Goal: Transaction & Acquisition: Download file/media

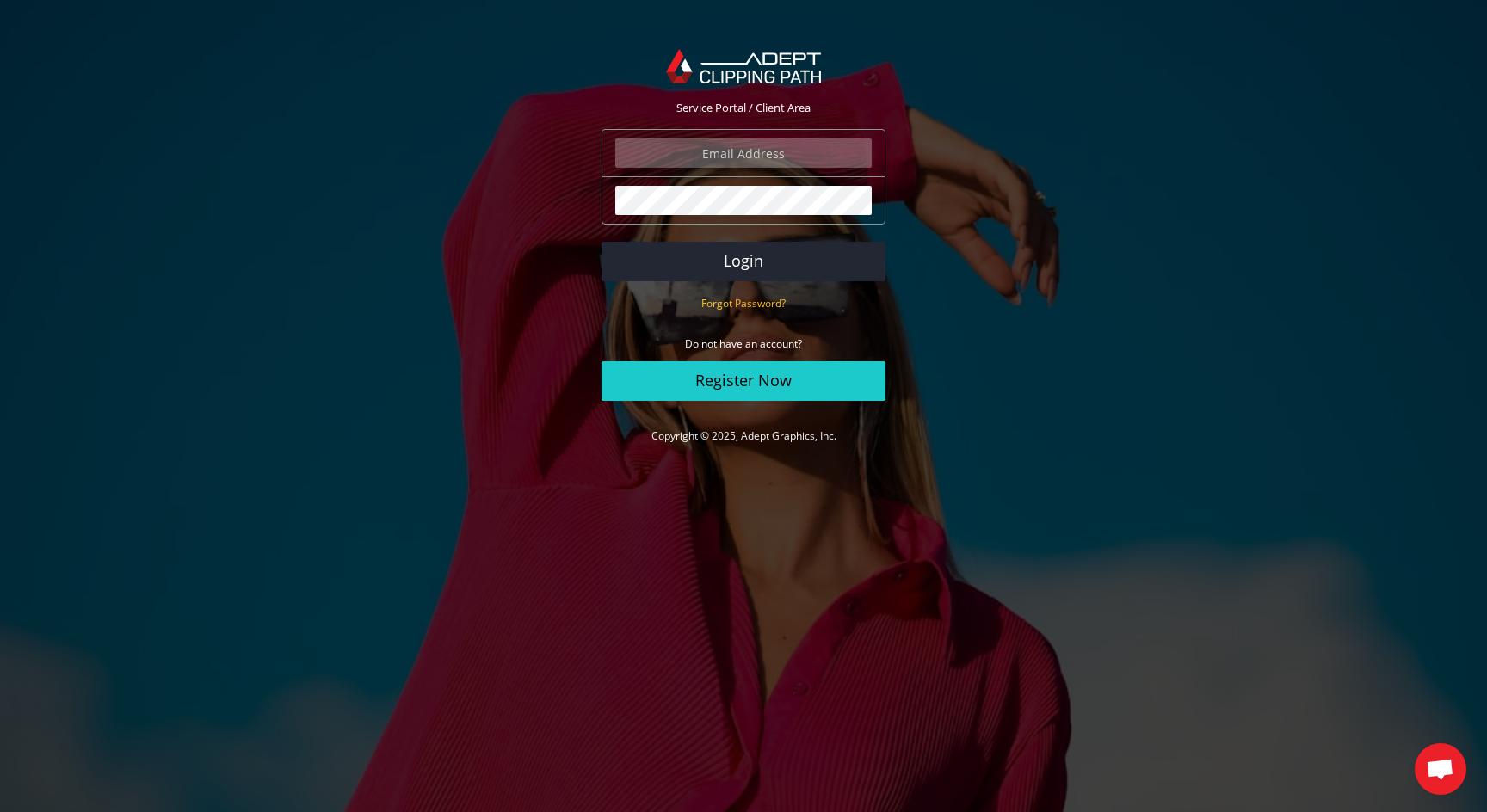
click at [713, 159] on input "email" at bounding box center [744, 153] width 257 height 29
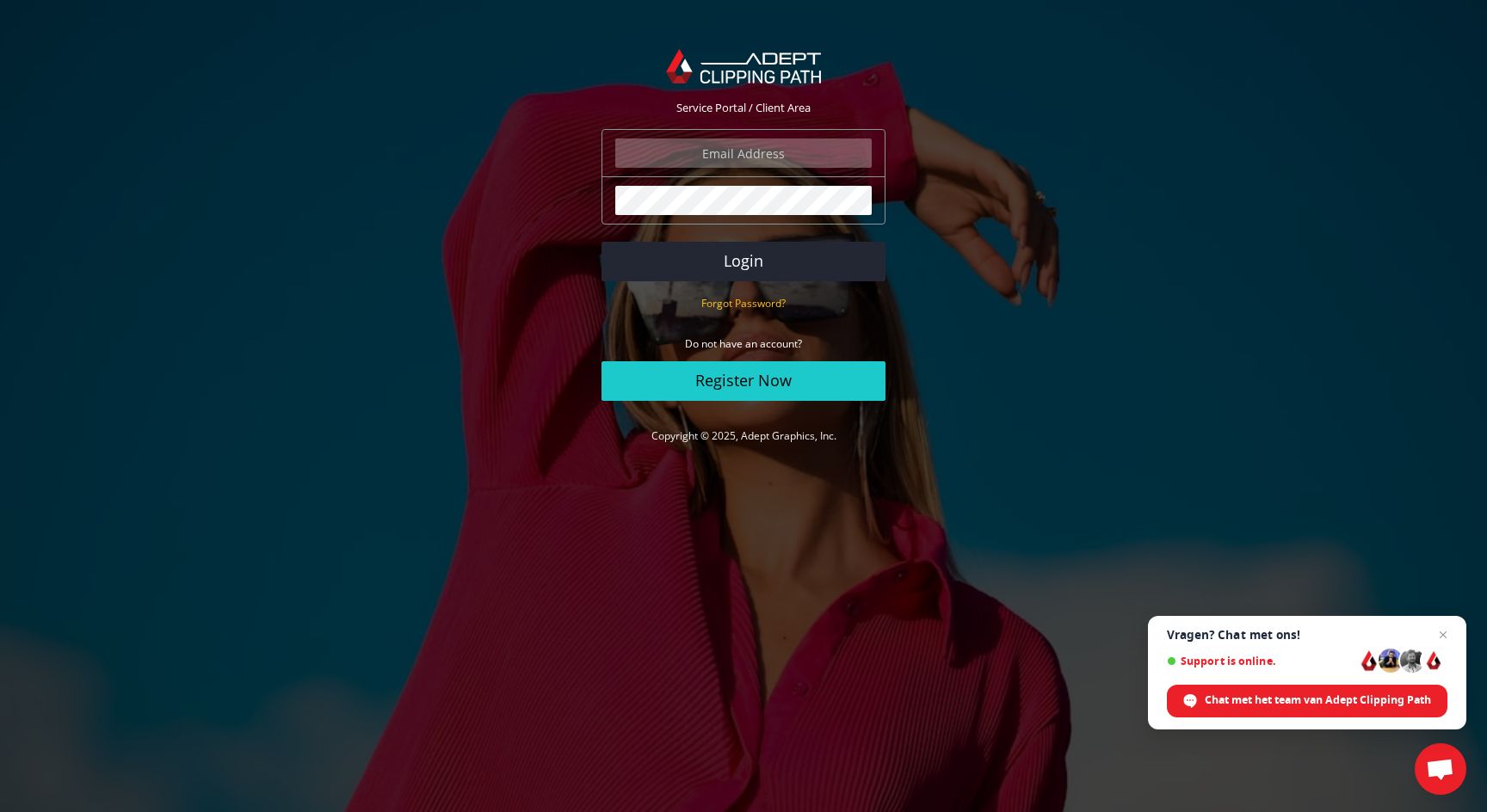
type input "sander@eyegraphic.be"
click at [740, 270] on button "Login" at bounding box center [744, 261] width 284 height 40
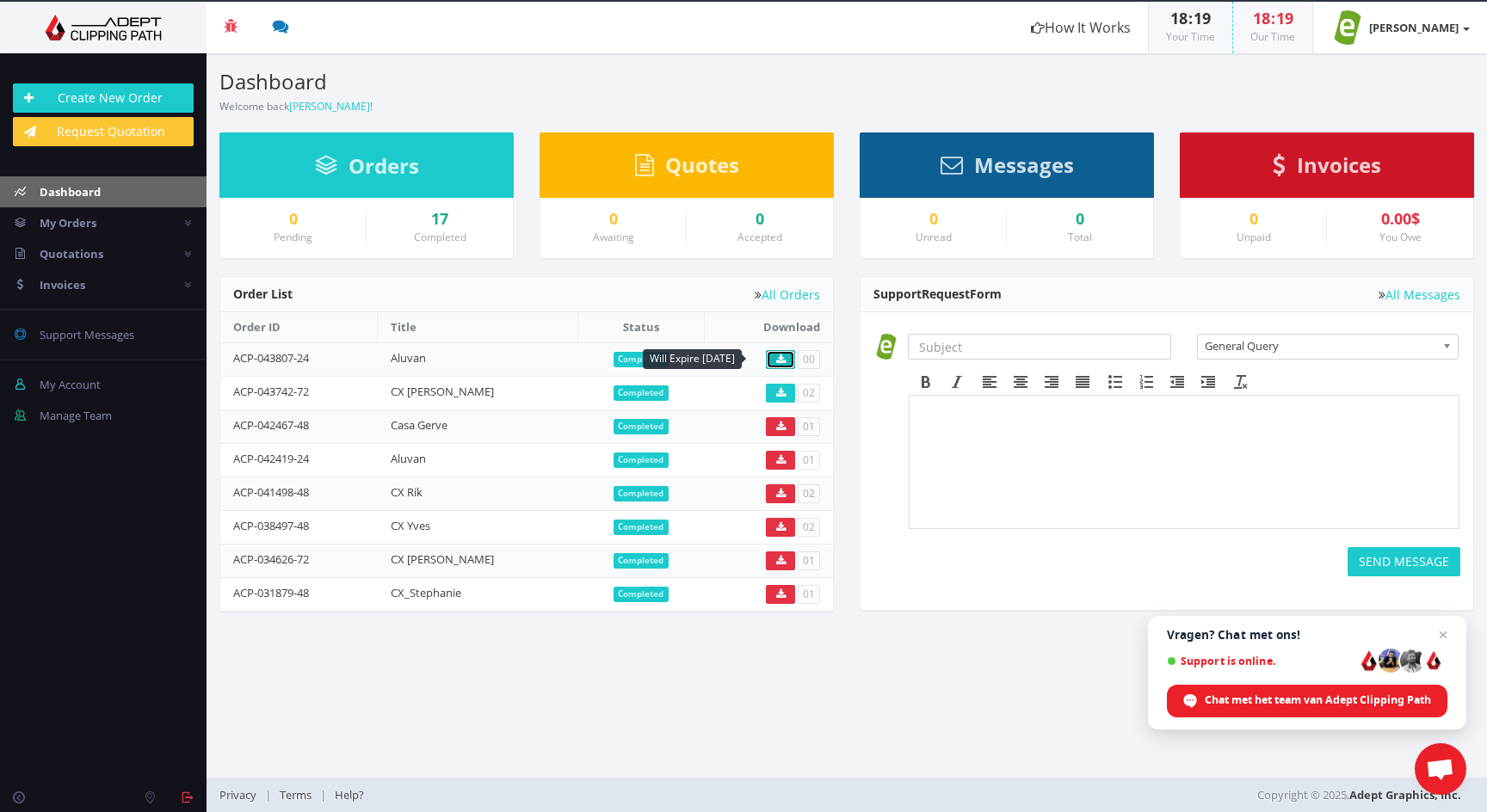
click at [778, 361] on icon at bounding box center [781, 359] width 10 height 11
click at [91, 289] on link "Invoices" at bounding box center [103, 285] width 207 height 31
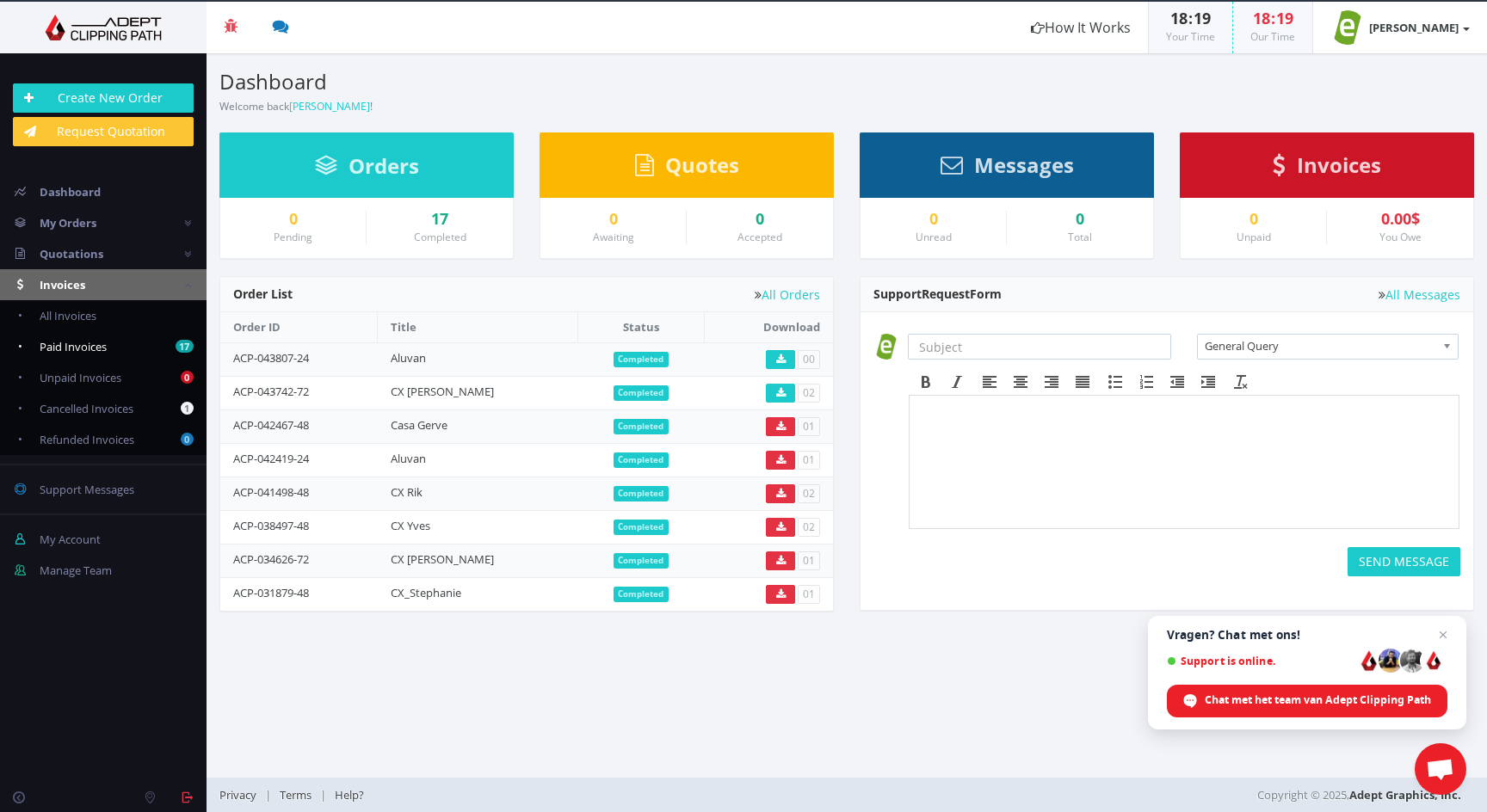
click at [100, 347] on span "Paid Invoices" at bounding box center [73, 347] width 68 height 15
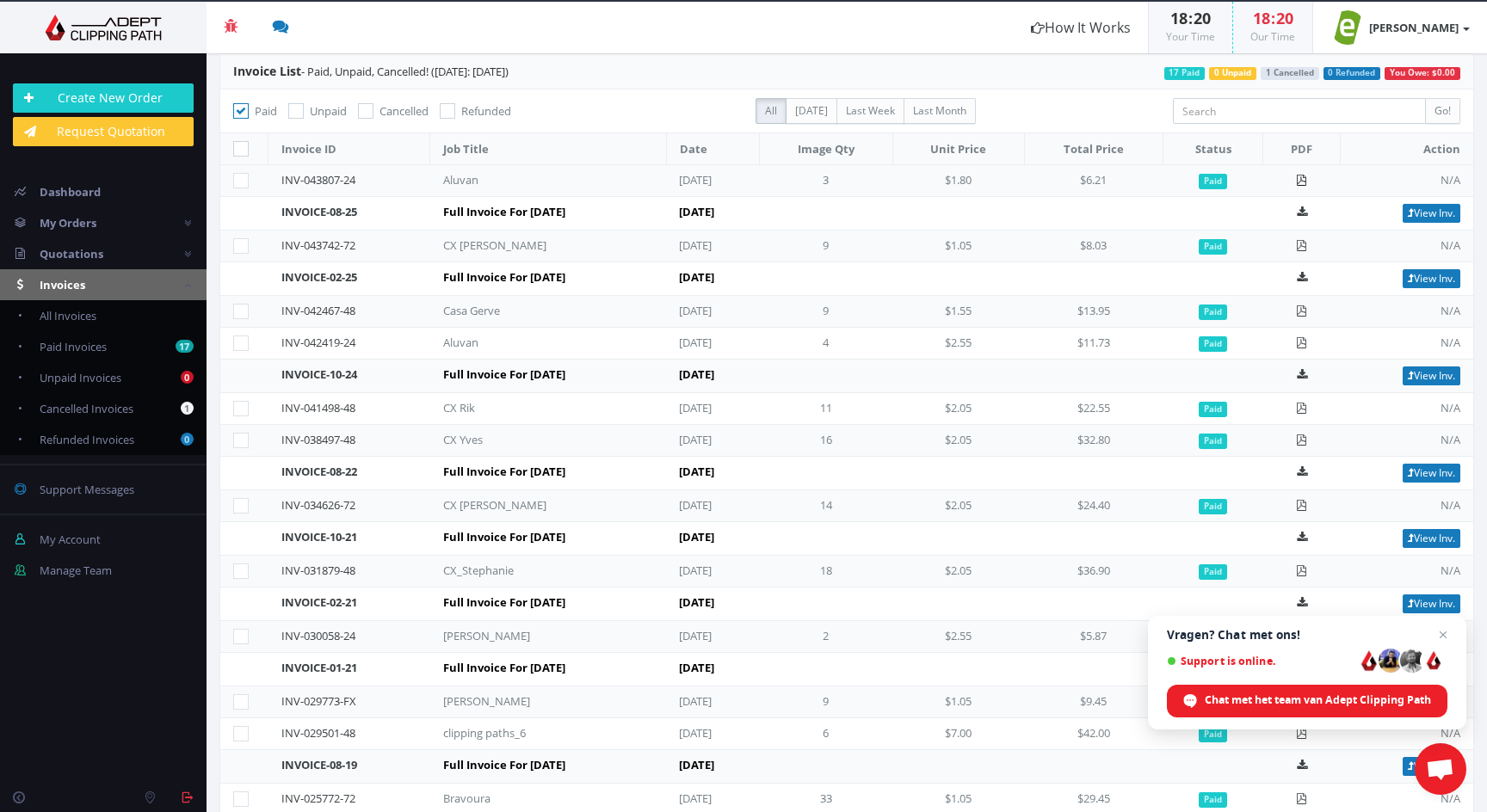
click at [1305, 181] on icon at bounding box center [1302, 181] width 12 height 12
click at [474, 35] on header "Beta Credit US $124.50 Add Funds Withdraw Funds What's This? How It Works 18 : …" at bounding box center [744, 27] width 1487 height 51
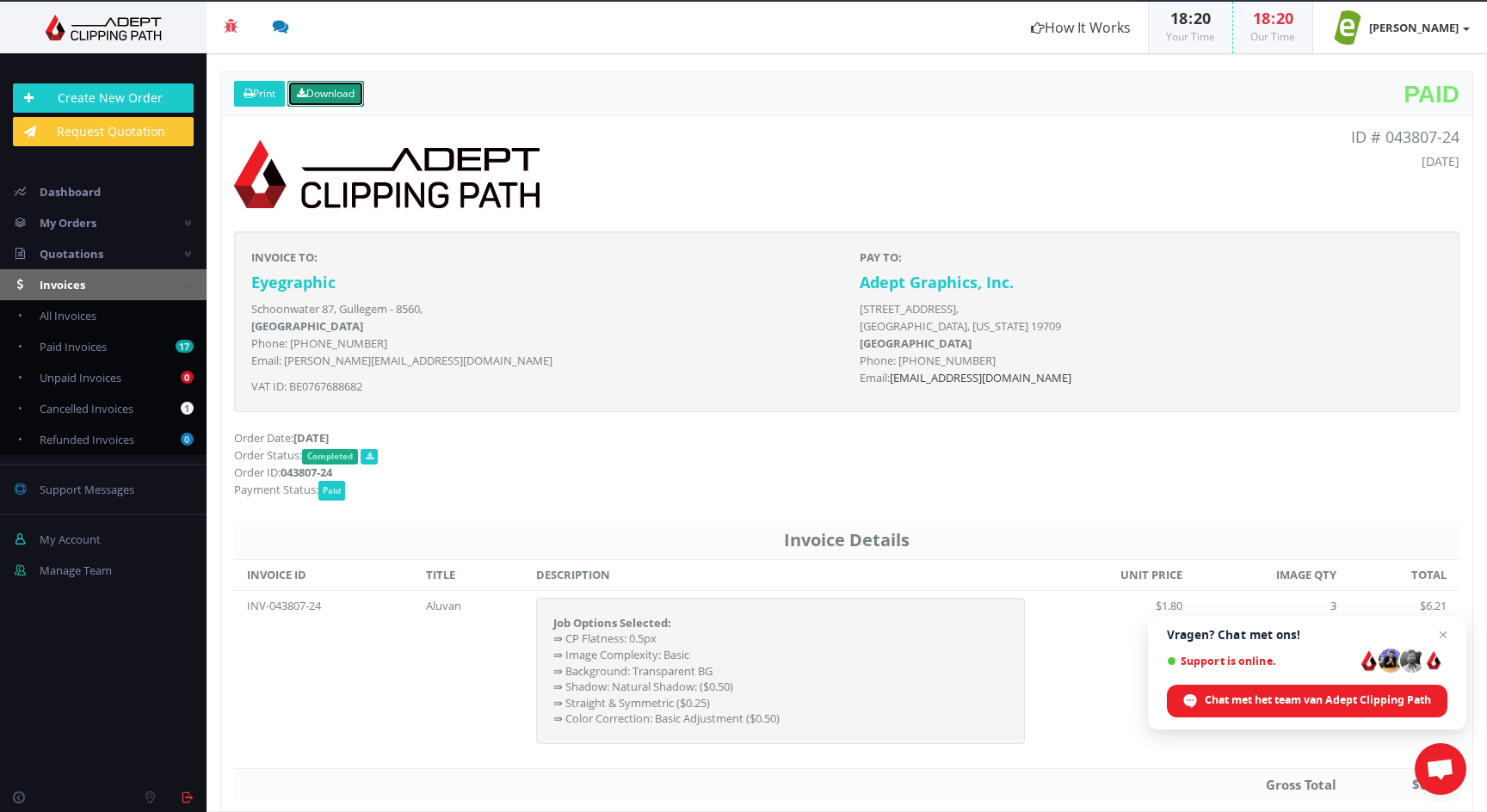
click at [333, 98] on link "Download" at bounding box center [325, 94] width 76 height 26
